Goal: Task Accomplishment & Management: Use online tool/utility

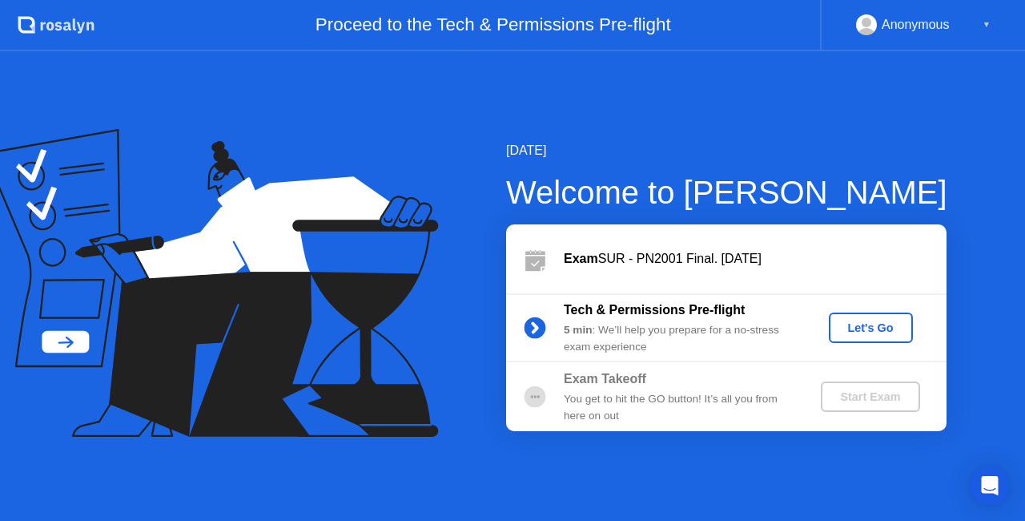
click at [875, 332] on div "Let's Go" at bounding box center [870, 327] width 71 height 13
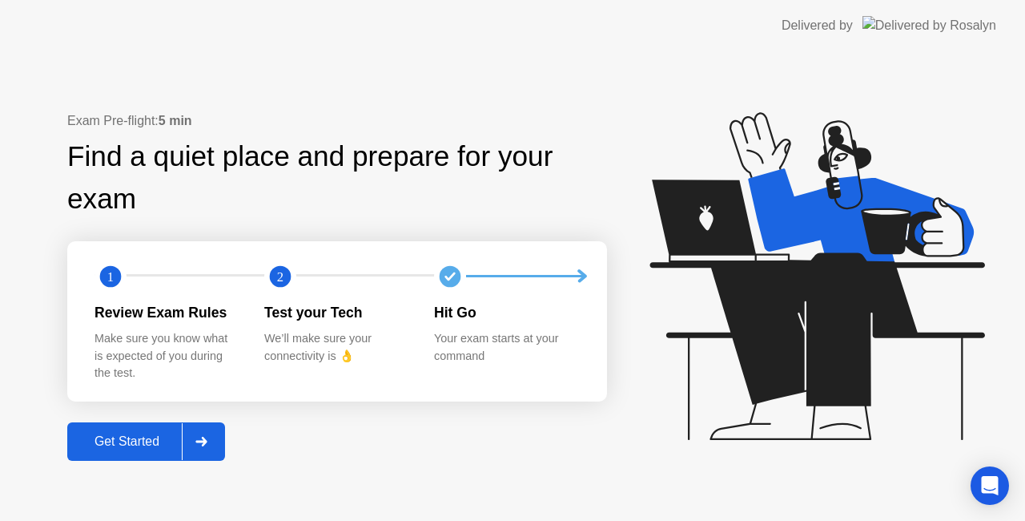
click at [147, 447] on div "Get Started" at bounding box center [127, 441] width 110 height 14
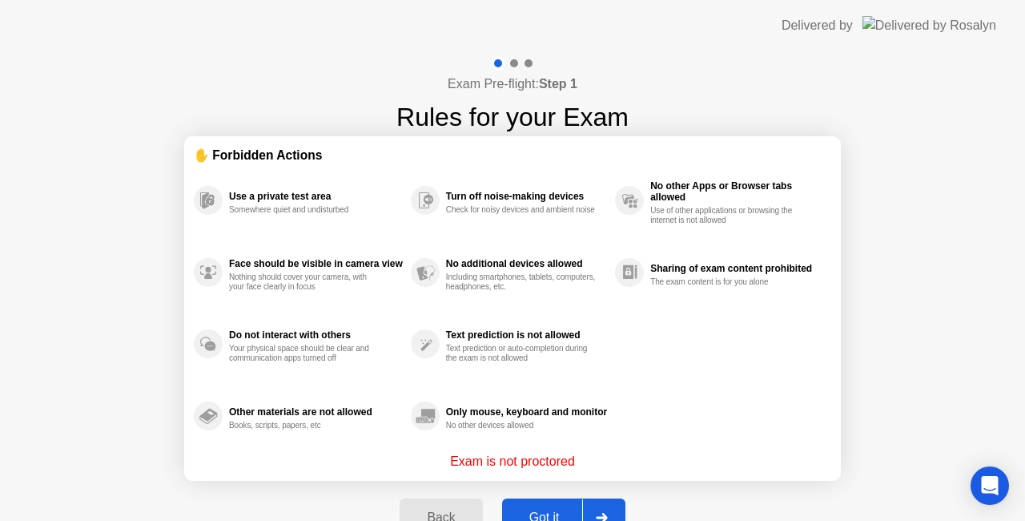
click at [549, 506] on button "Got it" at bounding box center [563, 517] width 123 height 38
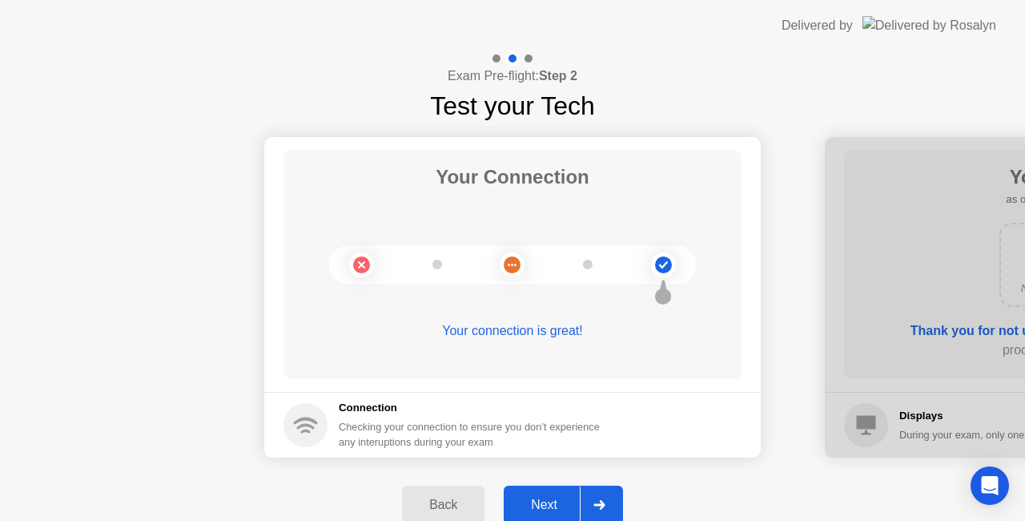
click at [549, 506] on div "Next" at bounding box center [544, 504] width 71 height 14
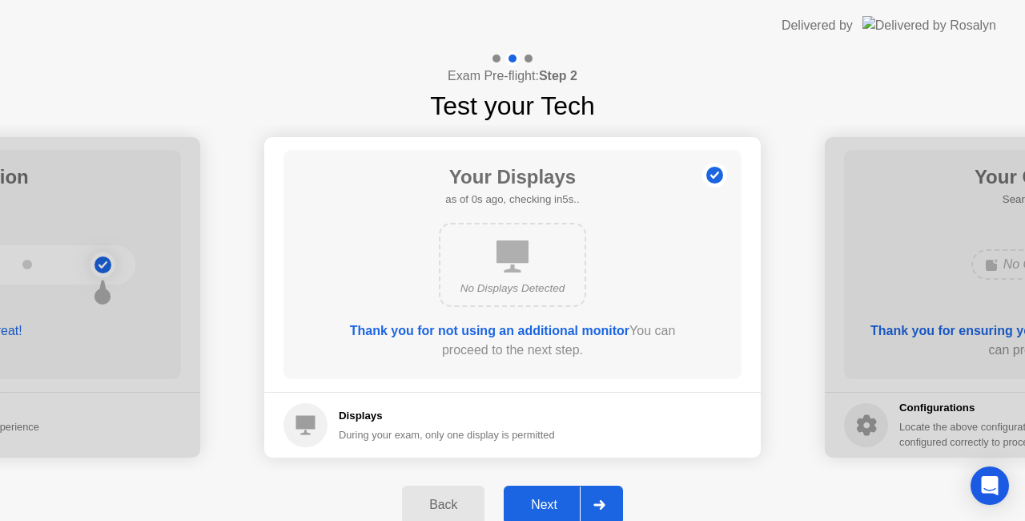
click at [549, 506] on div "Next" at bounding box center [544, 504] width 71 height 14
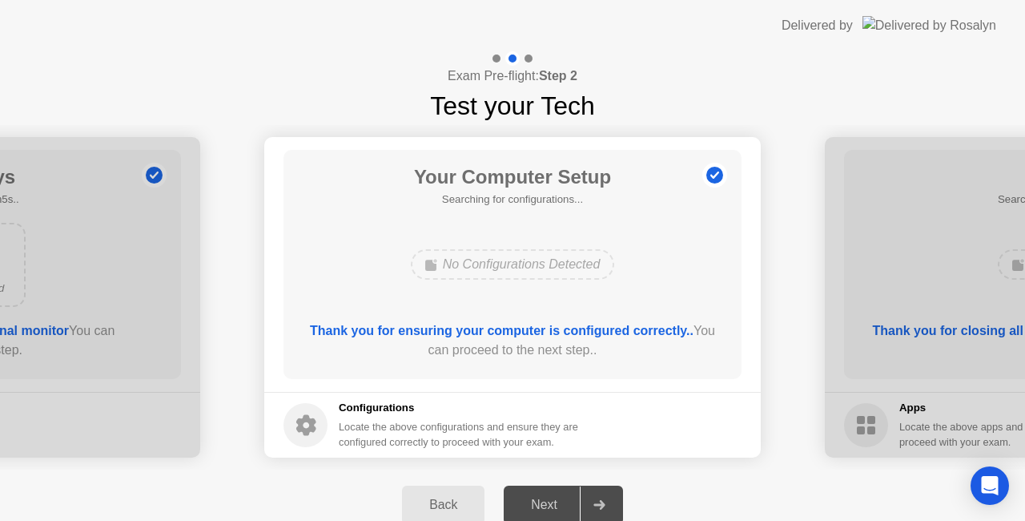
click at [549, 506] on div "Next" at bounding box center [544, 504] width 71 height 14
click at [545, 510] on div "Next" at bounding box center [544, 504] width 71 height 14
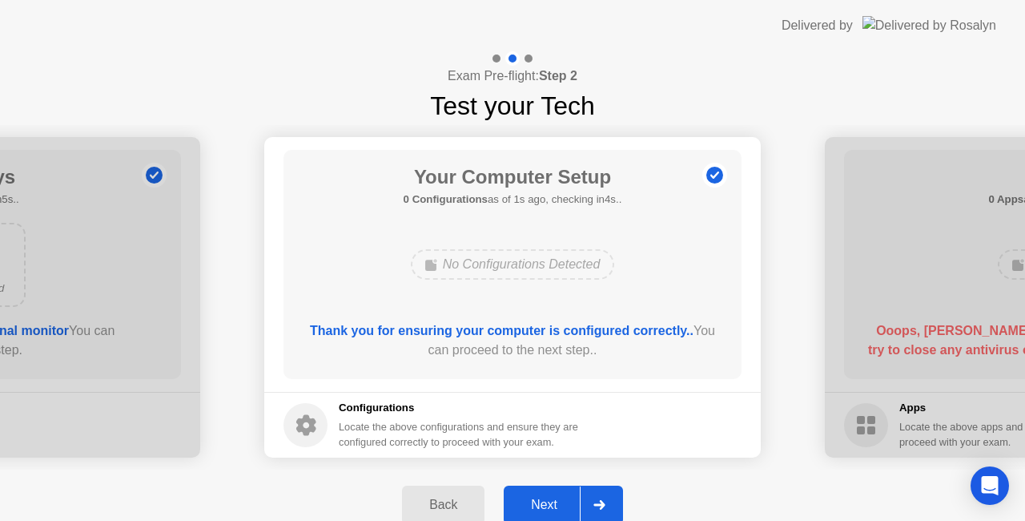
click at [548, 504] on div "Next" at bounding box center [544, 504] width 71 height 14
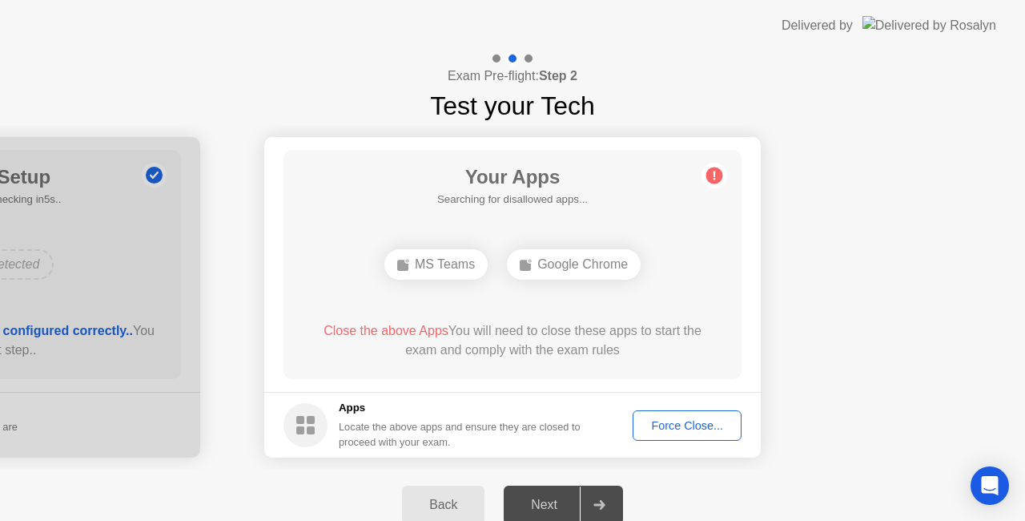
click at [669, 428] on div "Force Close..." at bounding box center [687, 425] width 98 height 13
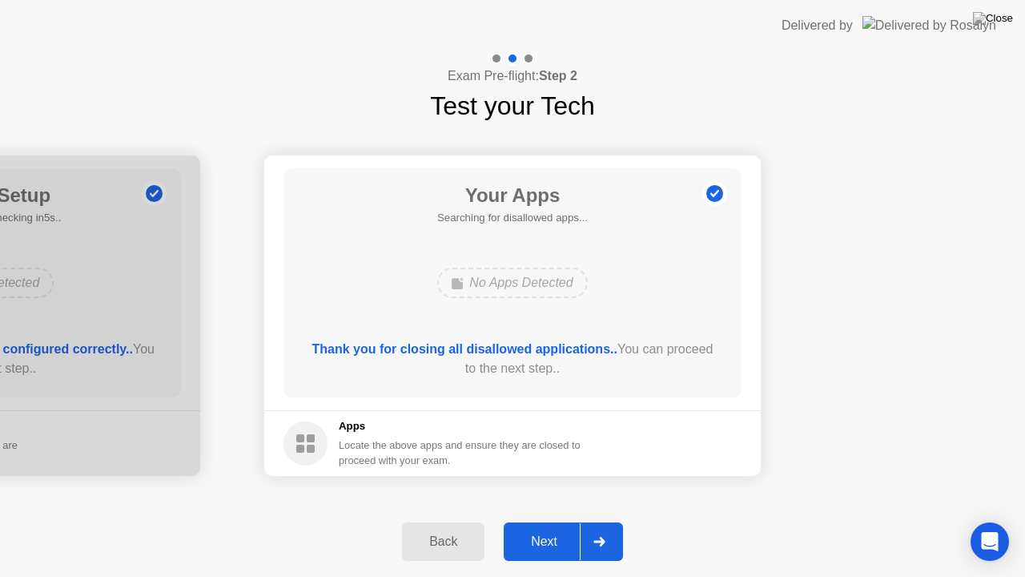
click at [551, 520] on div "Next" at bounding box center [544, 541] width 71 height 14
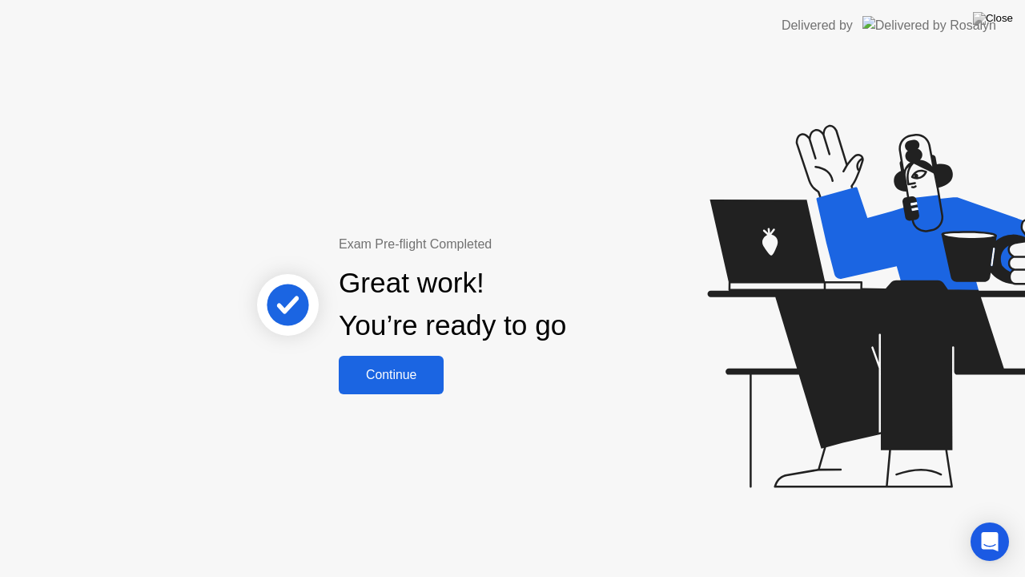
click at [415, 372] on div "Continue" at bounding box center [391, 375] width 95 height 14
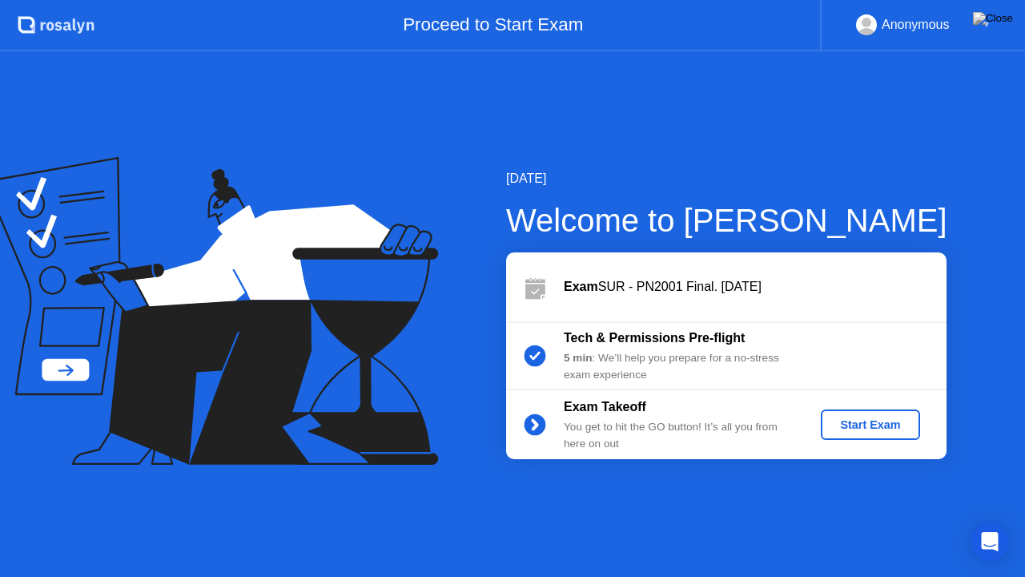
click at [873, 420] on div "Start Exam" at bounding box center [870, 424] width 86 height 13
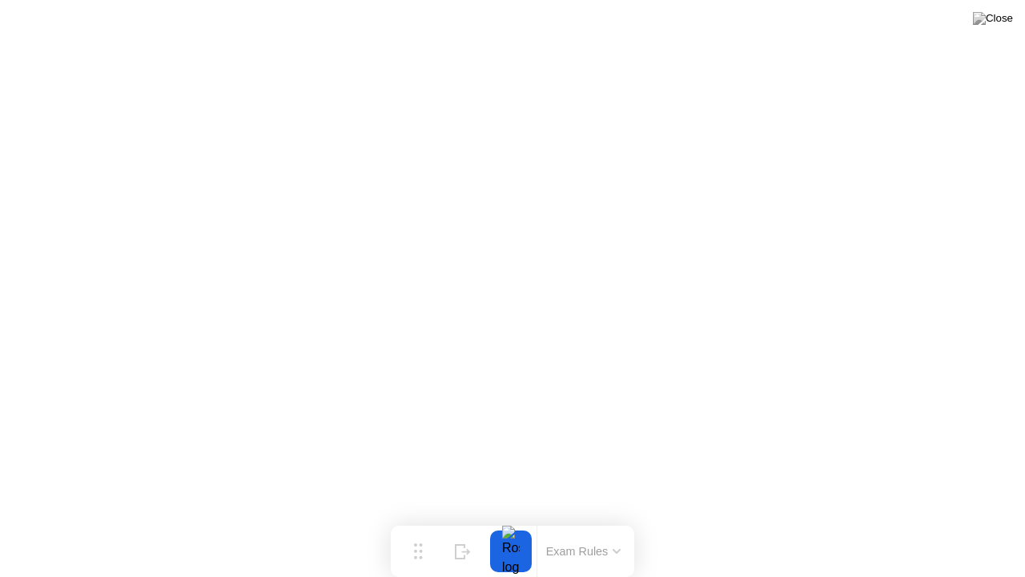
click at [607, 520] on button "Exam Rules" at bounding box center [583, 551] width 85 height 14
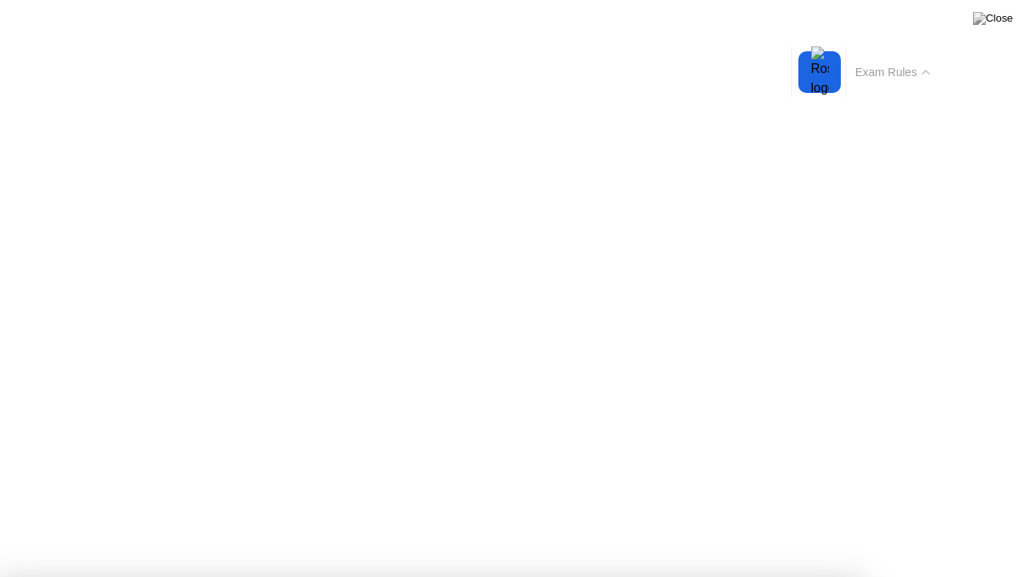
click at [931, 72] on button "Exam Rules" at bounding box center [892, 72] width 85 height 14
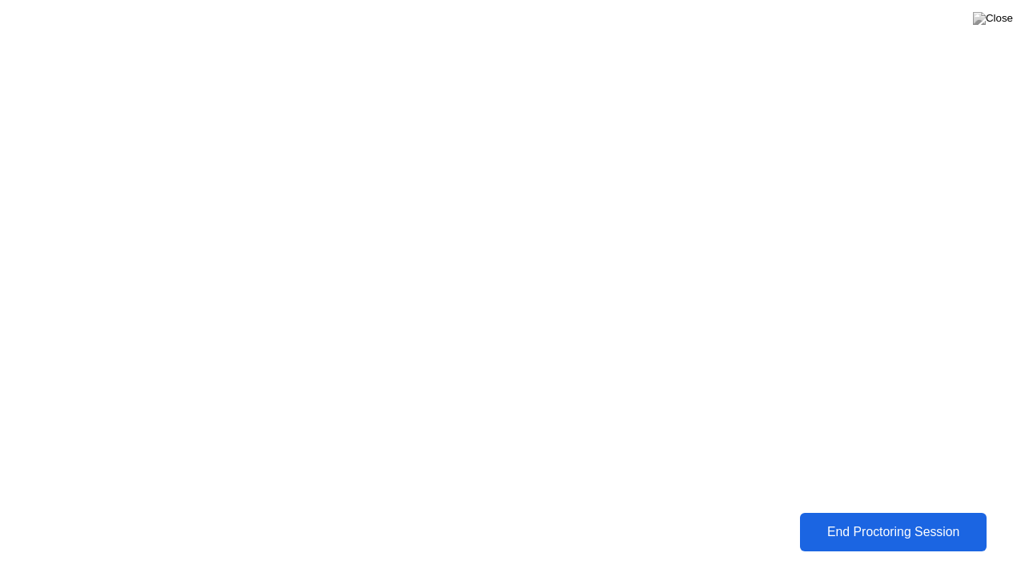
click at [871, 520] on div "End Proctoring Session" at bounding box center [892, 532] width 181 height 14
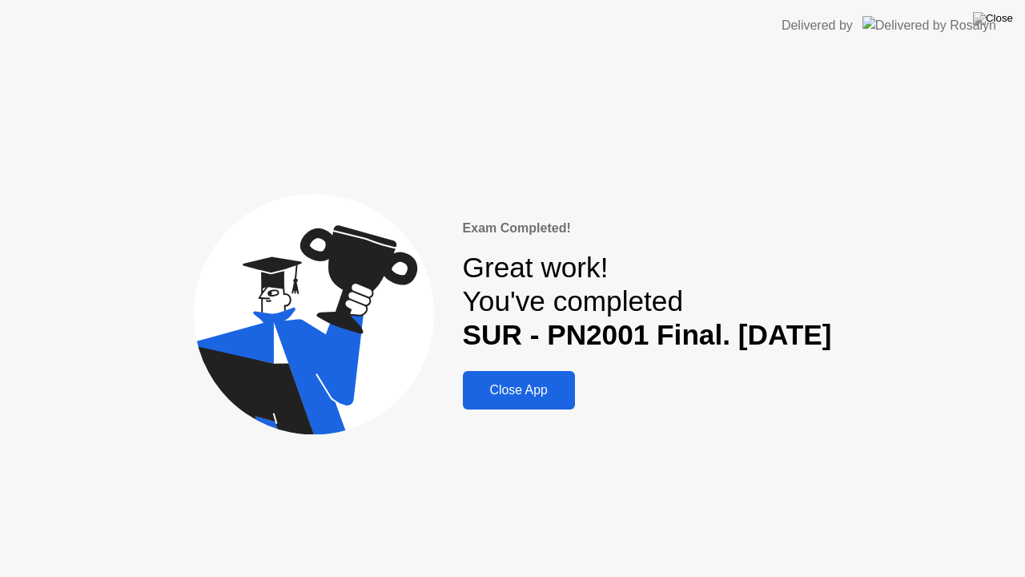
click at [485, 390] on div "Close App" at bounding box center [519, 390] width 103 height 14
